Goal: Task Accomplishment & Management: Use online tool/utility

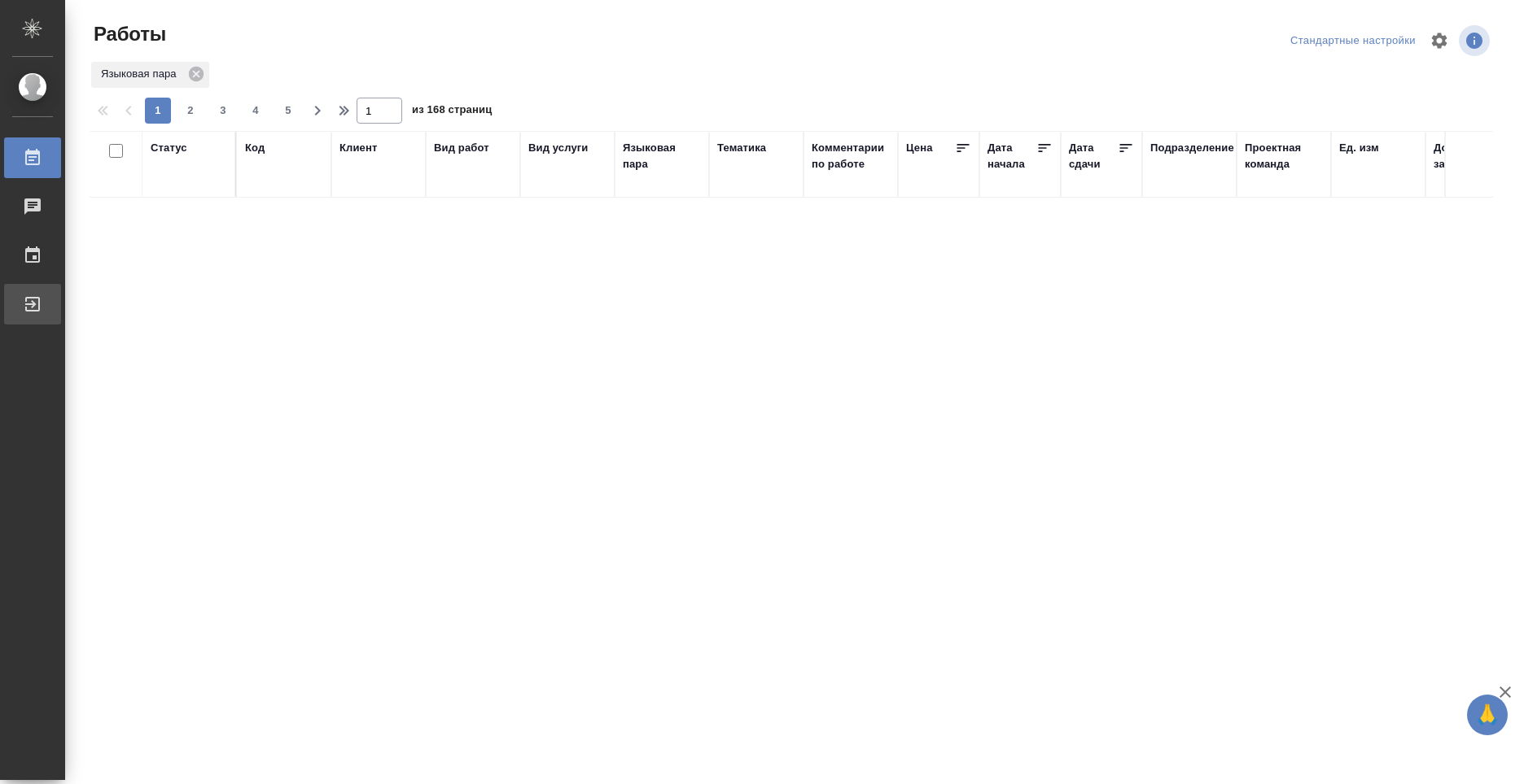
click at [26, 300] on div "Выйти" at bounding box center [13, 304] width 41 height 24
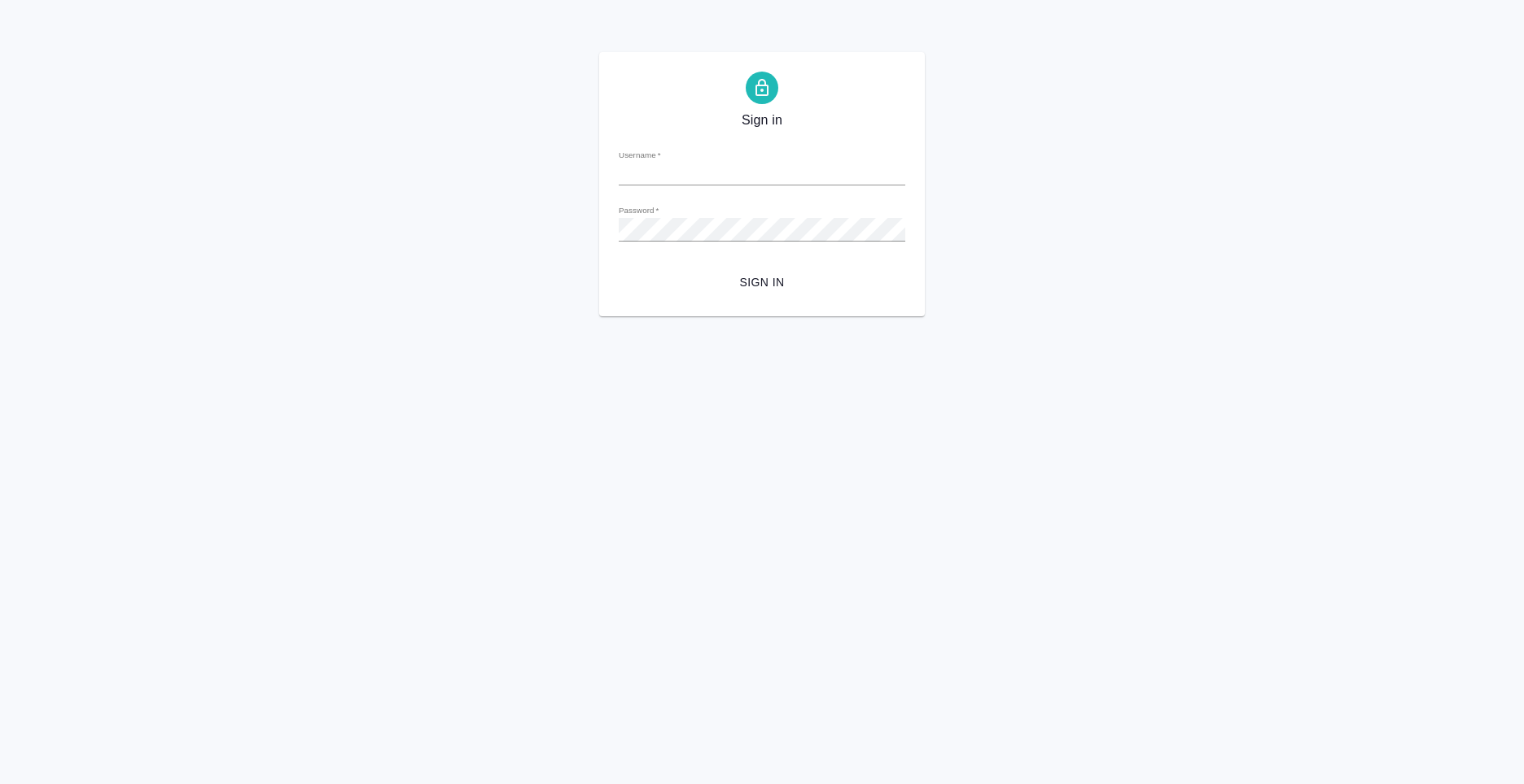
type input "n.kolyshkin@awatera.com"
click at [730, 274] on span "Sign in" at bounding box center [762, 282] width 261 height 21
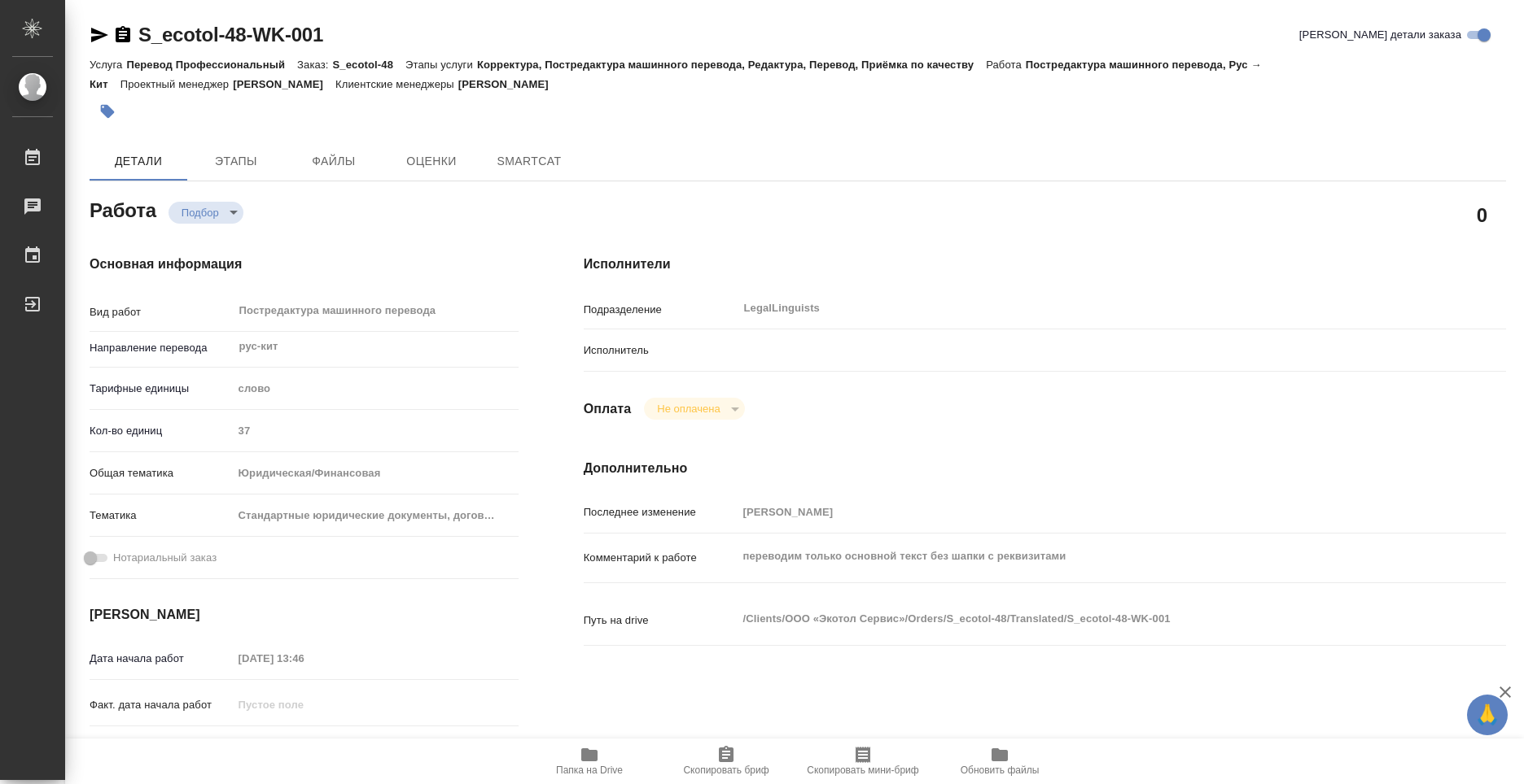
type textarea "x"
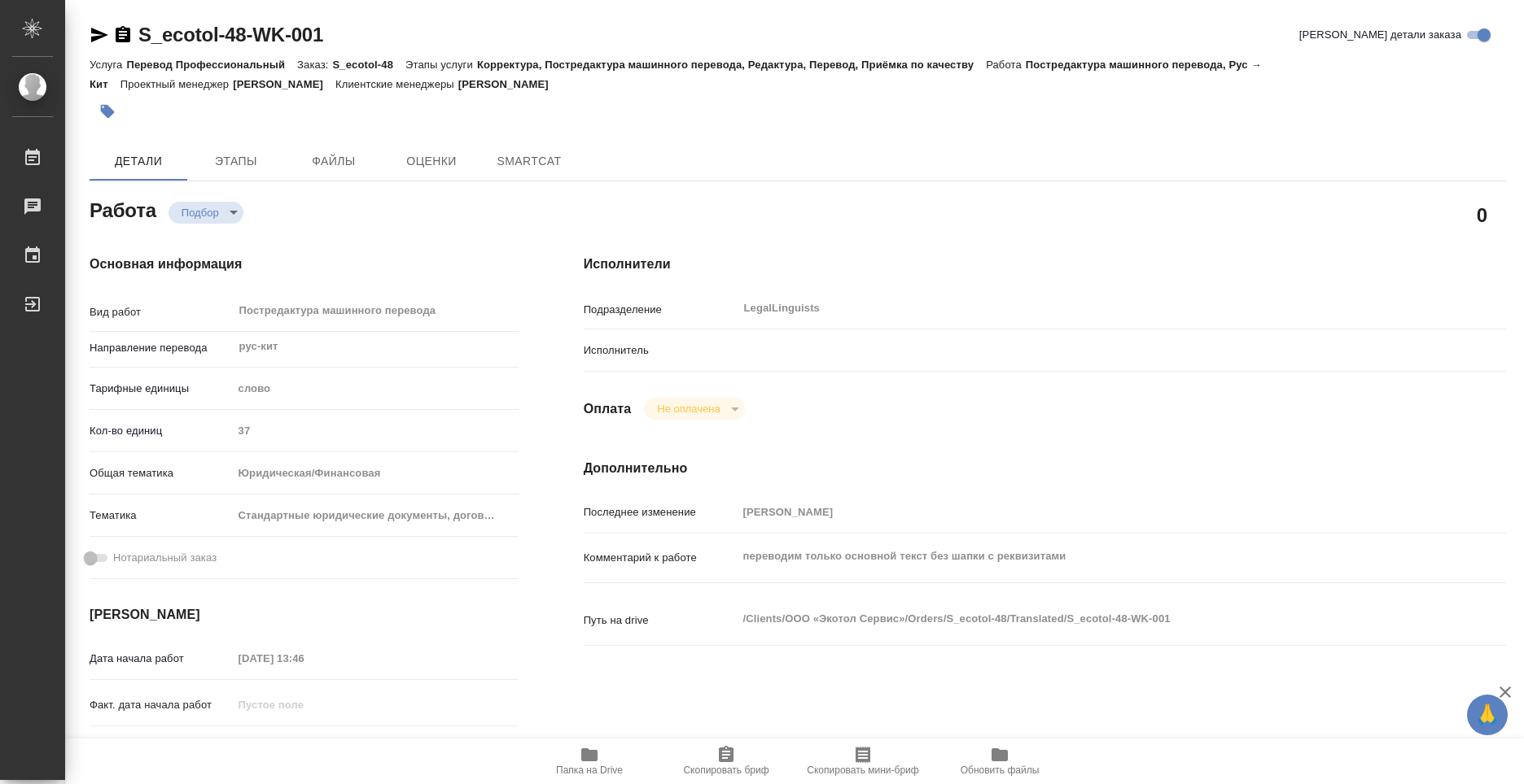
type textarea "x"
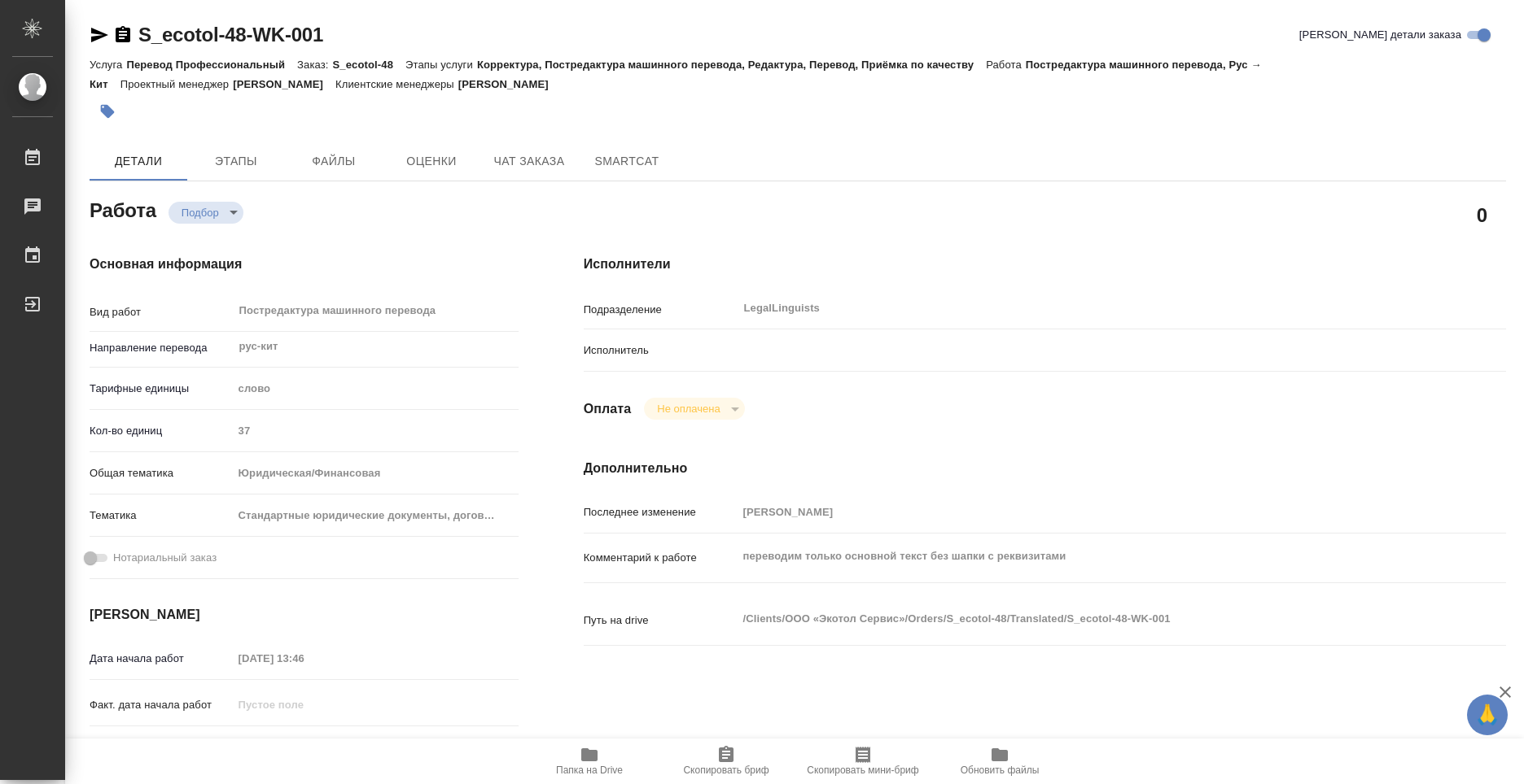
type textarea "x"
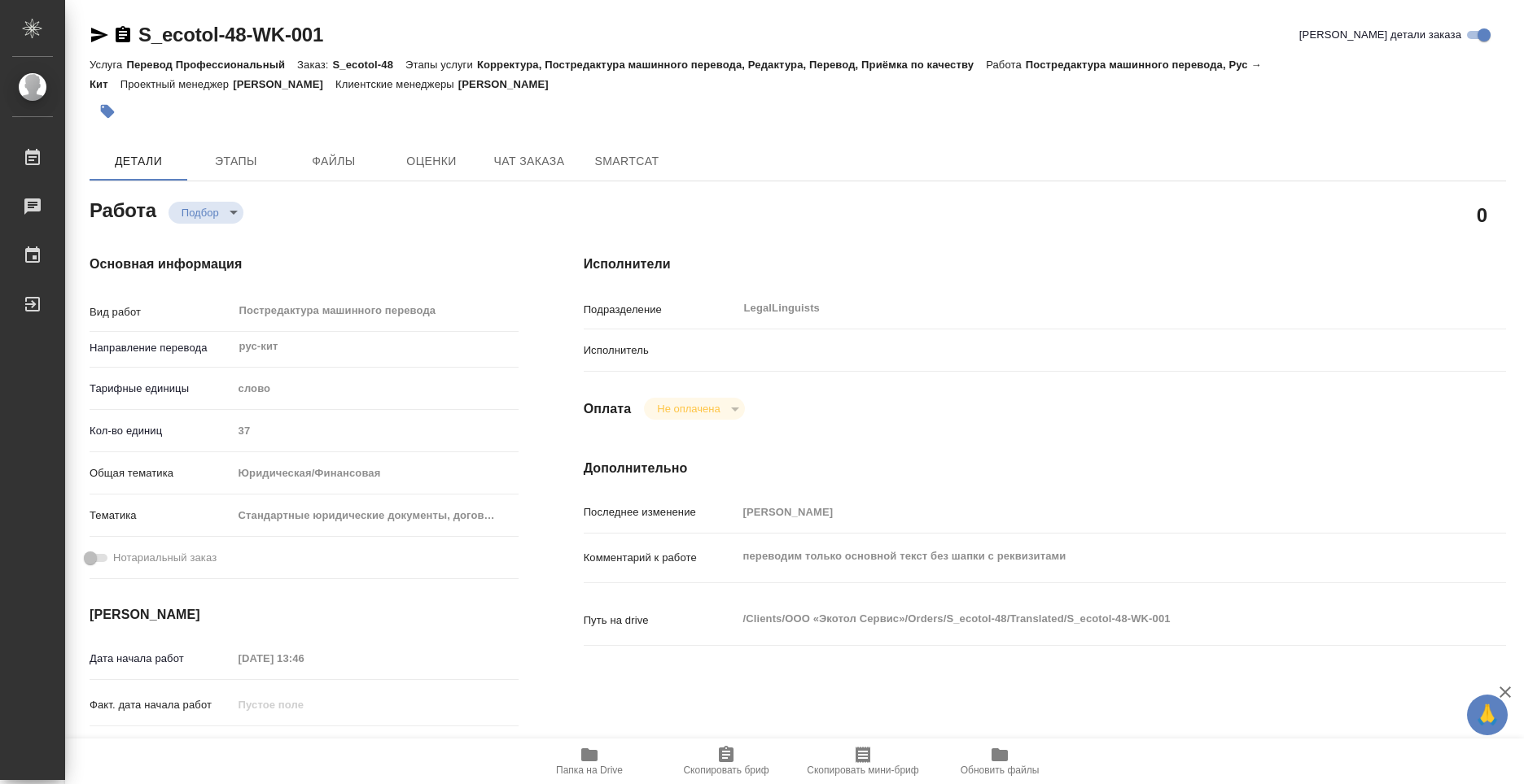
type textarea "x"
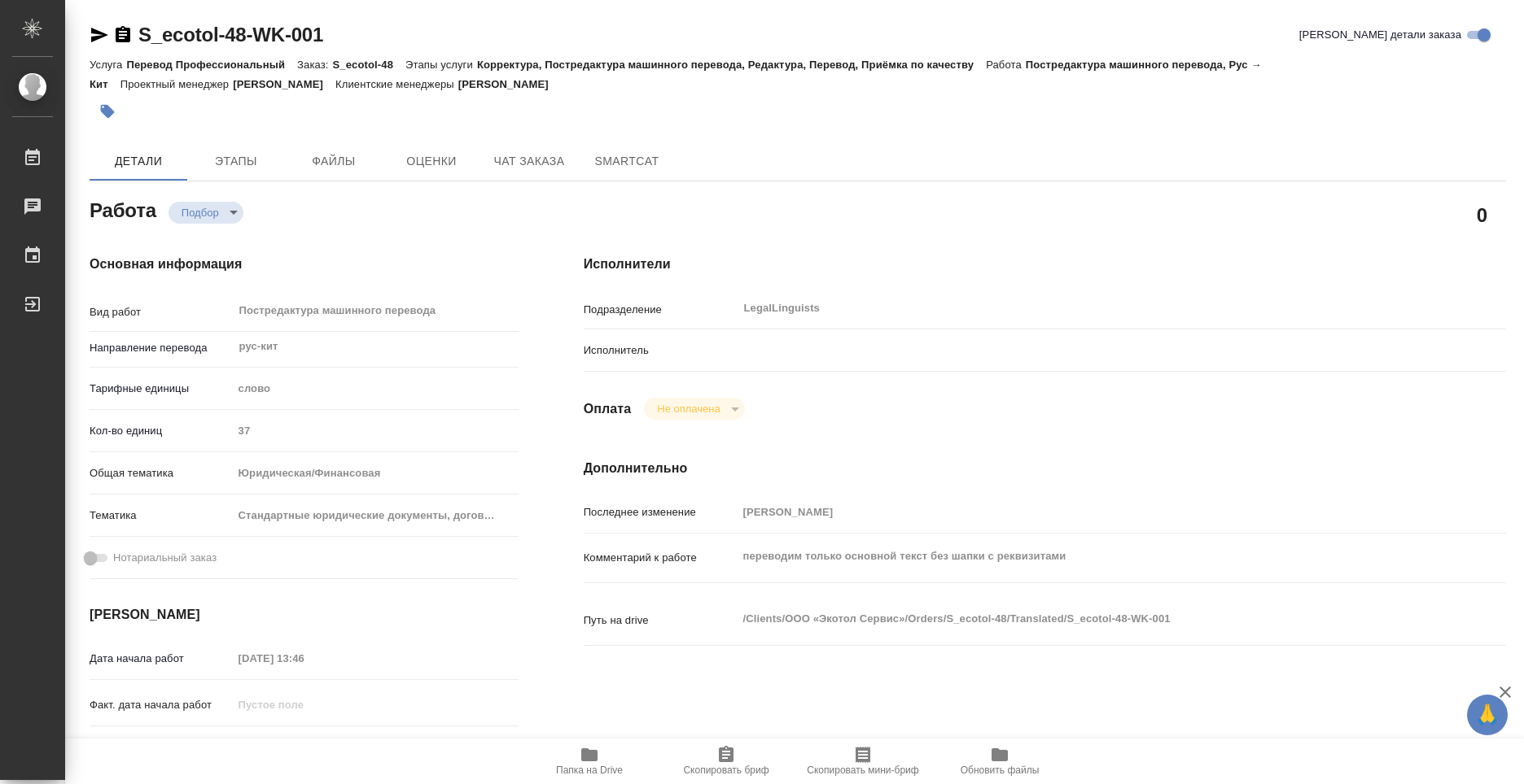
click at [593, 756] on icon "button" at bounding box center [589, 755] width 17 height 13
